Goal: Navigation & Orientation: Find specific page/section

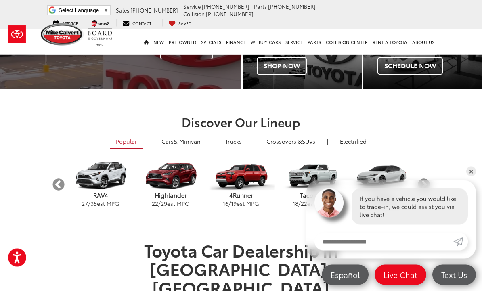
scroll to position [122, 0]
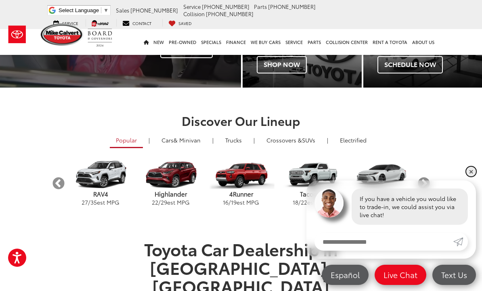
click at [469, 176] on link "✕" at bounding box center [471, 172] width 10 height 10
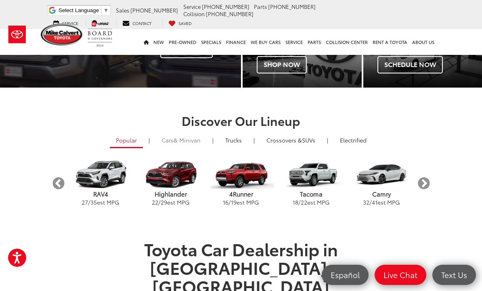
click at [194, 143] on span "& Minivan" at bounding box center [186, 140] width 27 height 8
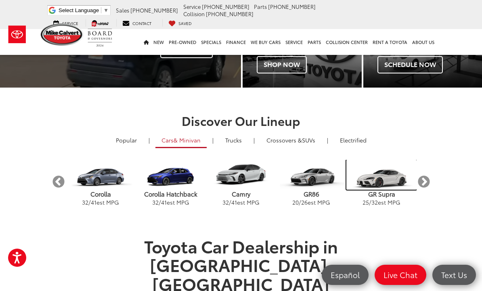
click at [384, 188] on img "carousel" at bounding box center [381, 175] width 70 height 30
